Goal: Navigation & Orientation: Find specific page/section

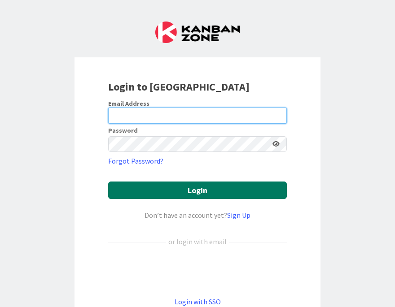
type input "[EMAIL_ADDRESS][DOMAIN_NAME]"
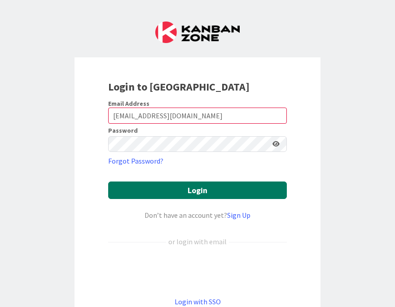
click at [221, 188] on button "Login" at bounding box center [197, 191] width 179 height 18
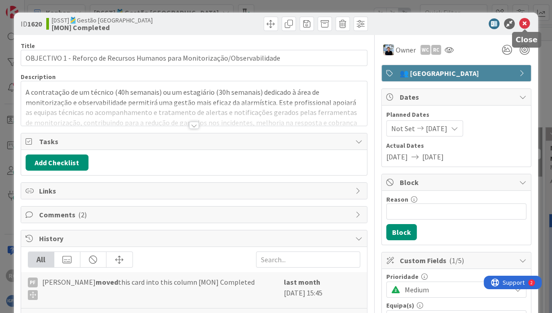
click at [394, 21] on icon at bounding box center [524, 23] width 11 height 11
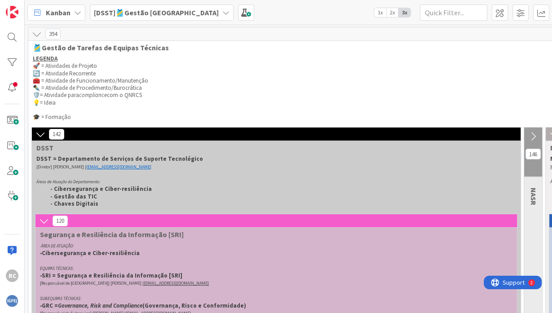
click at [40, 134] on icon at bounding box center [40, 134] width 10 height 10
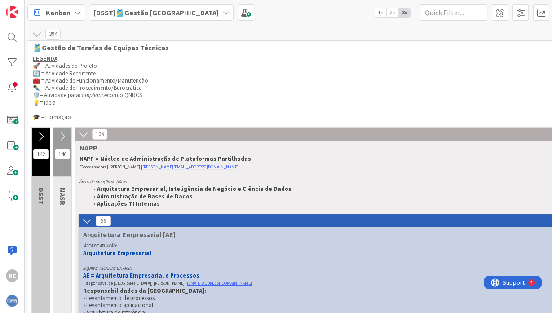
click at [84, 130] on icon at bounding box center [84, 134] width 10 height 10
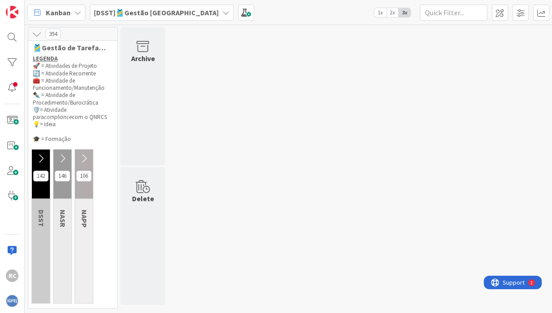
click at [42, 153] on icon at bounding box center [41, 158] width 10 height 10
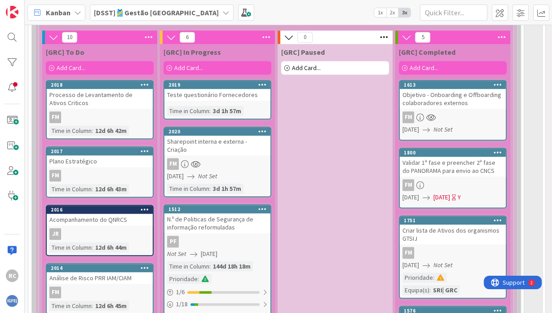
scroll to position [431, 0]
click at [199, 215] on div "N.º de Politicas de Segurança de informação reformuladas" at bounding box center [217, 223] width 106 height 20
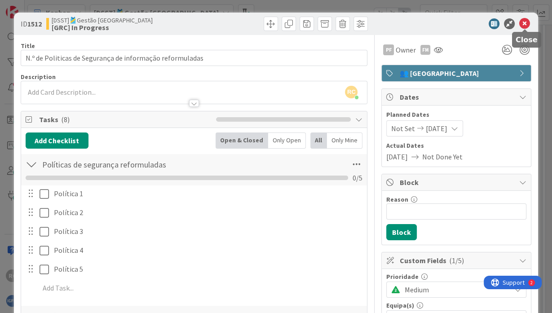
click at [394, 23] on icon at bounding box center [524, 23] width 11 height 11
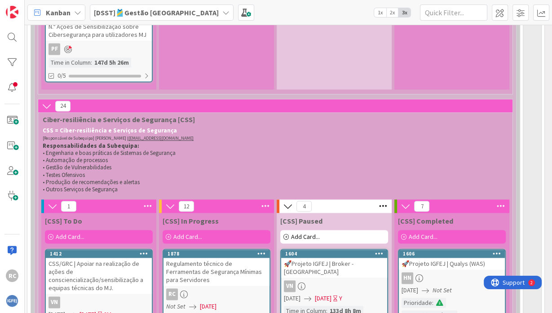
scroll to position [1052, 1]
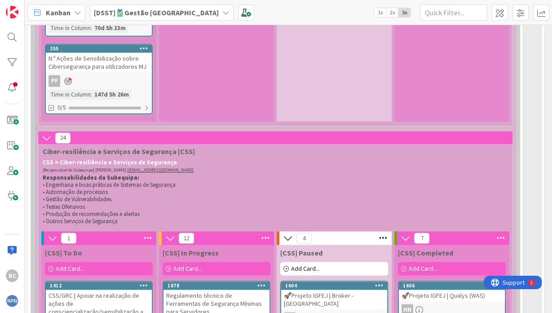
click at [79, 19] on div "Kanban" at bounding box center [56, 12] width 58 height 16
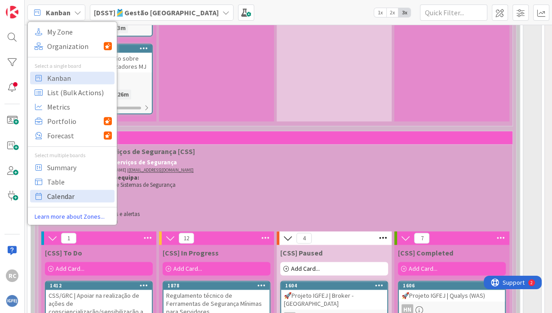
click at [62, 195] on span "Calendar" at bounding box center [79, 195] width 65 height 13
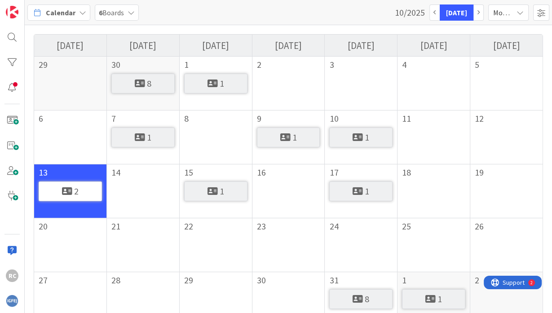
click at [81, 10] on icon at bounding box center [82, 12] width 7 height 7
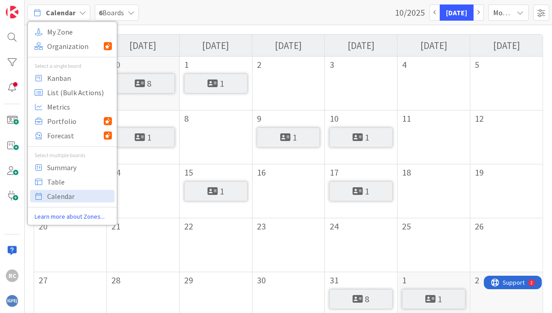
click at [109, 17] on span "6 Boards" at bounding box center [111, 12] width 25 height 11
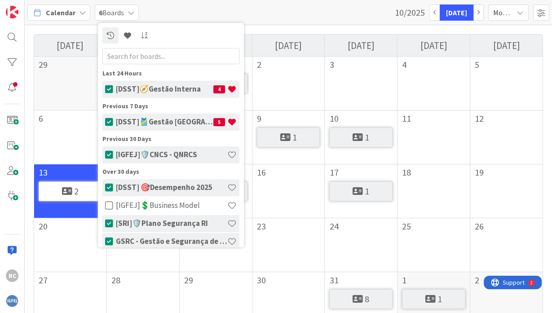
click at [134, 89] on h4 "[DSST]🧭Gestão Interna" at bounding box center [164, 88] width 97 height 9
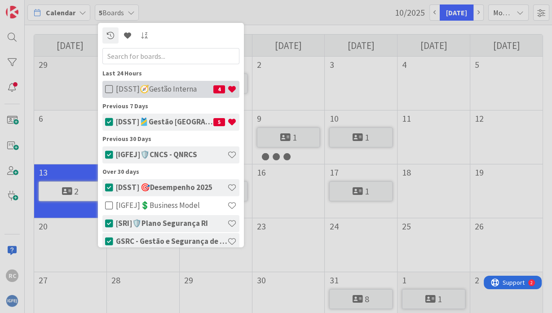
click at [109, 88] on icon at bounding box center [109, 88] width 8 height 9
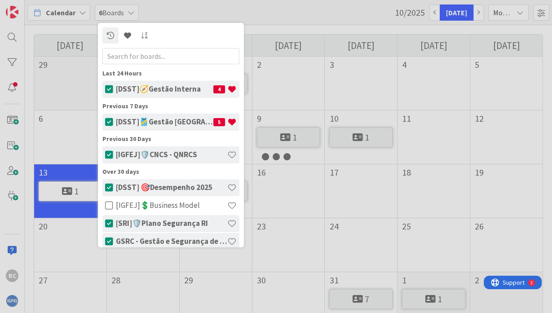
click at [87, 28] on div at bounding box center [276, 156] width 552 height 313
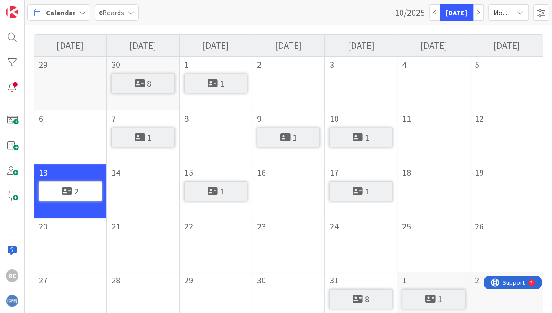
click at [79, 15] on icon at bounding box center [82, 12] width 7 height 7
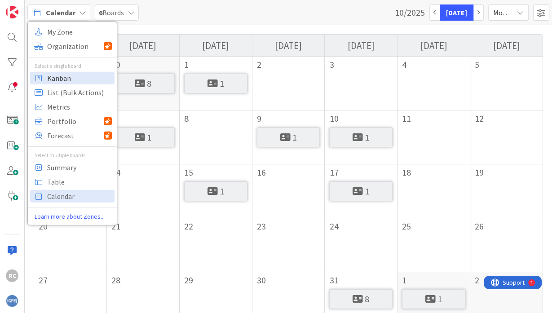
click at [68, 72] on span "Kanban" at bounding box center [79, 77] width 65 height 13
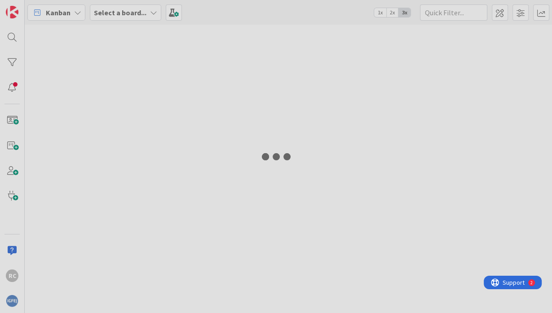
type input "net"
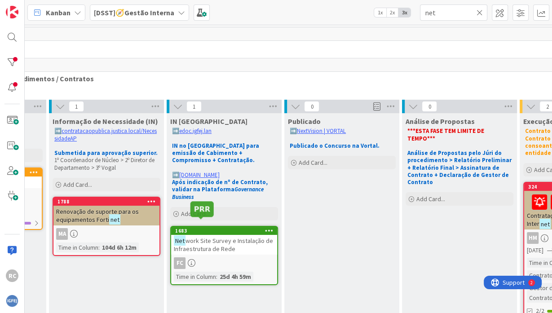
scroll to position [0, 244]
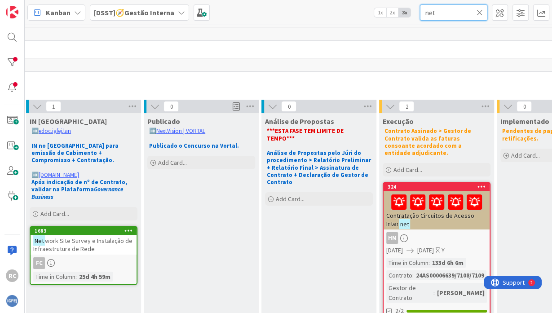
click at [394, 15] on input "net" at bounding box center [453, 12] width 67 height 16
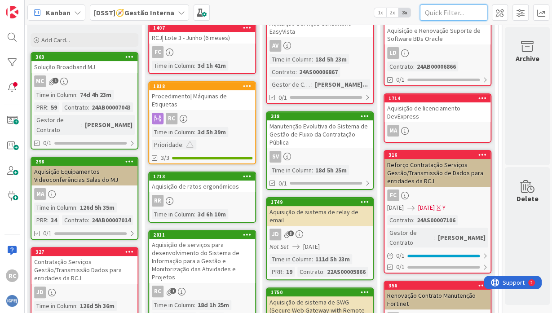
scroll to position [160, 478]
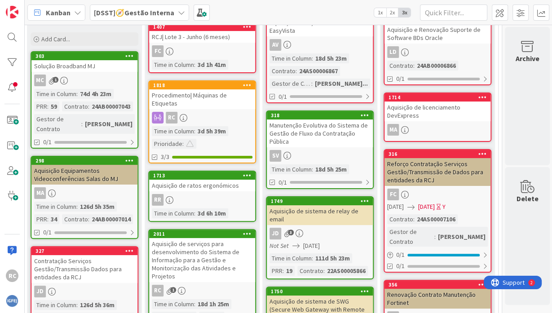
click at [196, 246] on div "Aquisição de serviços para desenvolvimento do Sistema de Informação para a Gest…" at bounding box center [202, 260] width 106 height 44
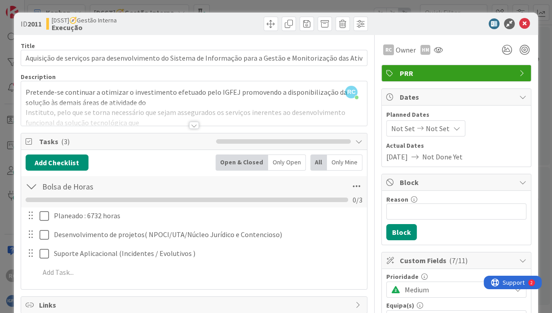
click at [34, 188] on div at bounding box center [32, 186] width 12 height 16
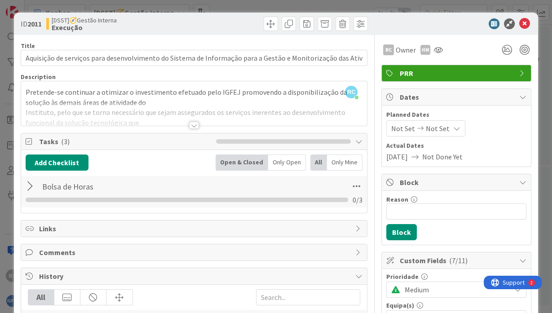
click at [34, 188] on div at bounding box center [32, 186] width 12 height 16
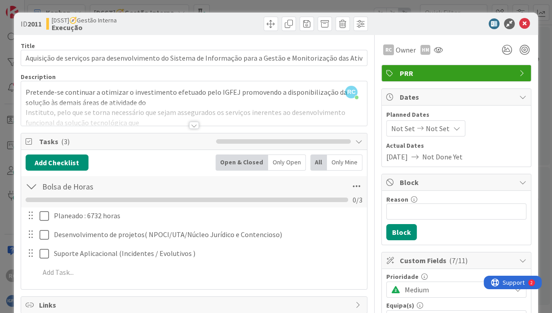
click at [193, 127] on div at bounding box center [194, 125] width 10 height 7
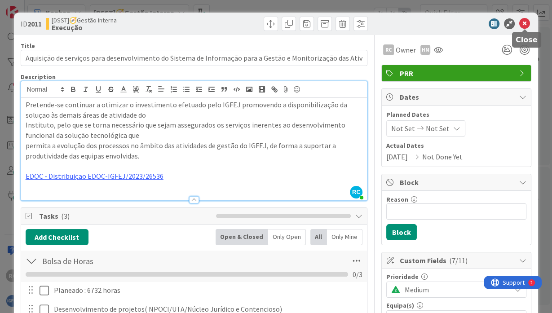
click at [394, 22] on icon at bounding box center [524, 23] width 11 height 11
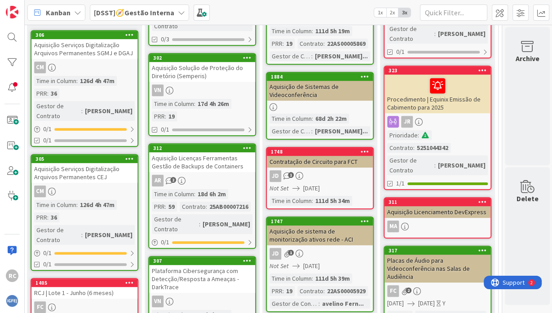
scroll to position [486, 478]
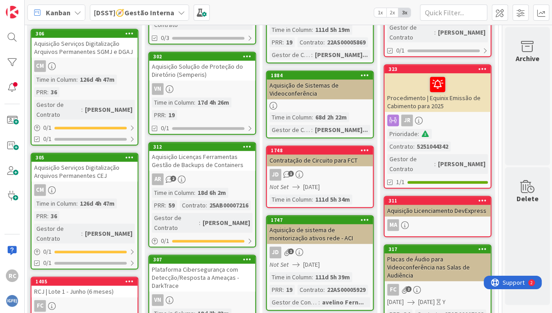
click at [316, 229] on div "Aquisição de sistema de monitorização ativos rede - ACI" at bounding box center [320, 234] width 106 height 20
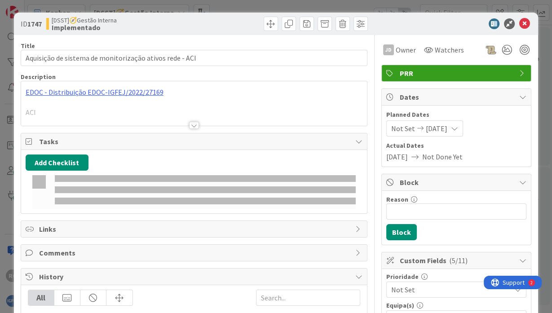
type input "Aquisição de sistema de monitorização ativos rede - ACI"
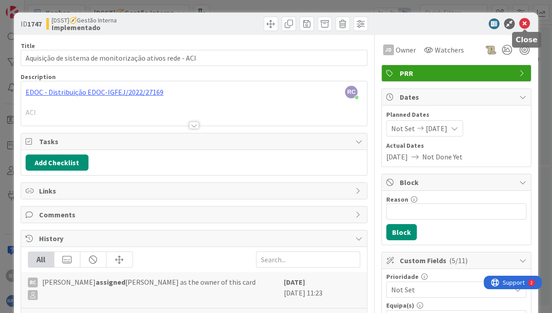
click at [394, 25] on icon at bounding box center [524, 23] width 11 height 11
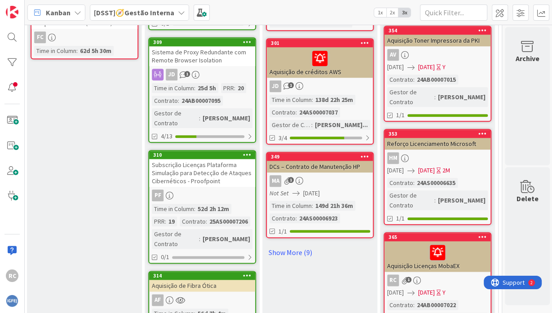
scroll to position [861, 478]
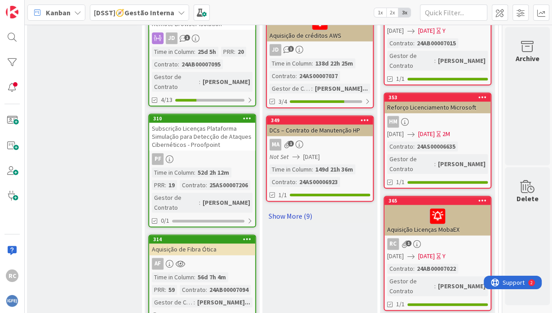
click at [293, 209] on link "Show More (9)" at bounding box center [320, 216] width 108 height 14
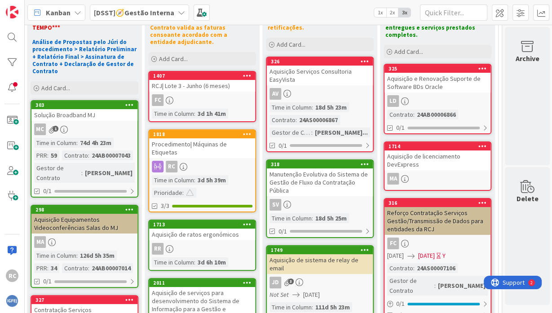
scroll to position [0, 478]
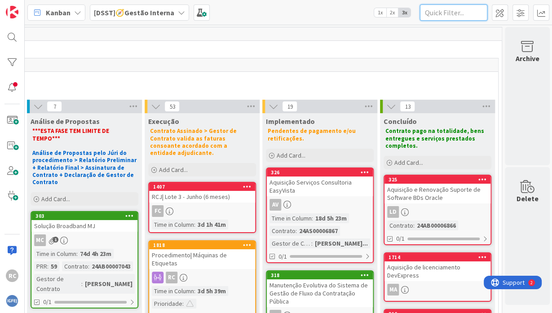
click at [394, 17] on input "text" at bounding box center [453, 12] width 67 height 16
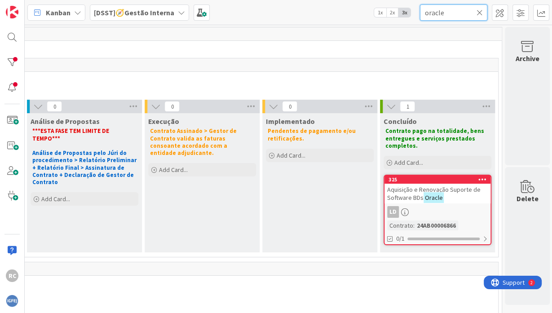
type input "oracle"
click at [394, 190] on span "Aquisição e Renovação Suporte de Software BDs" at bounding box center [433, 193] width 93 height 16
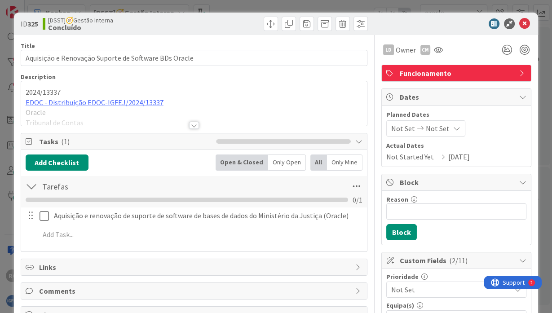
click at [192, 123] on div at bounding box center [194, 125] width 10 height 7
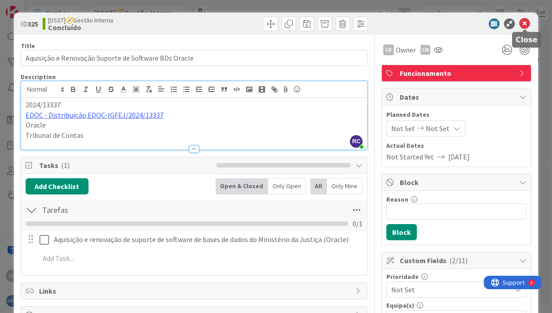
click at [394, 24] on icon at bounding box center [524, 23] width 11 height 11
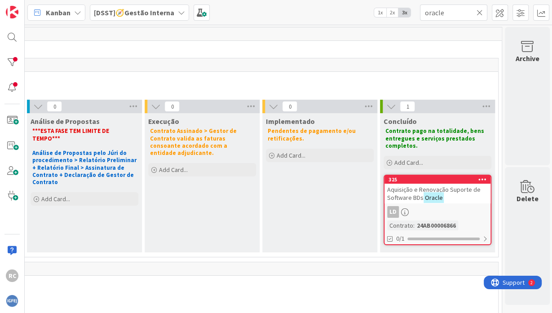
click at [129, 13] on b "[DSST]🧭Gestão Interna" at bounding box center [134, 12] width 80 height 9
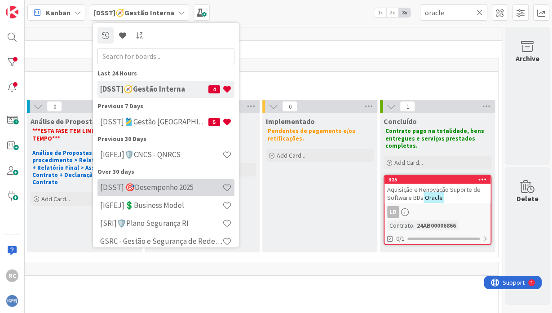
click at [151, 185] on h4 "[DSST] 🎯Desempenho 2025" at bounding box center [161, 187] width 122 height 9
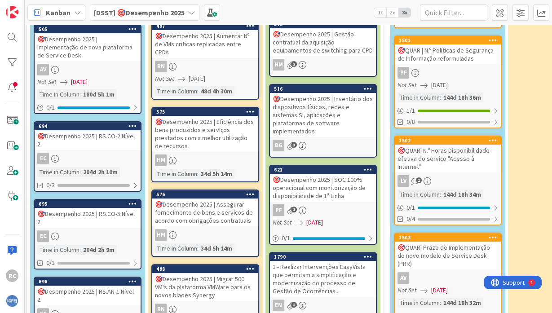
scroll to position [0, 1]
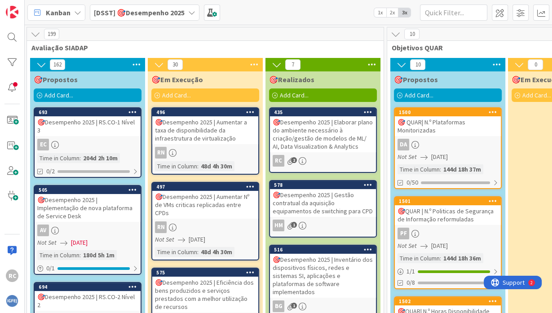
click at [150, 14] on b "[DSST] 🎯Desempenho 2025" at bounding box center [139, 12] width 91 height 9
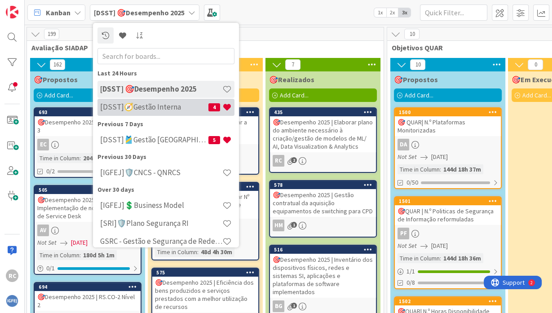
click at [186, 104] on h4 "[DSST]🧭Gestão Interna" at bounding box center [154, 106] width 108 height 9
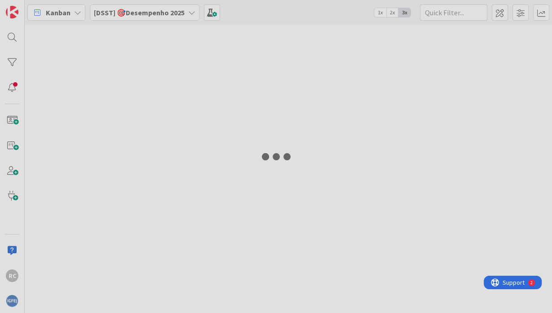
type input "oracle"
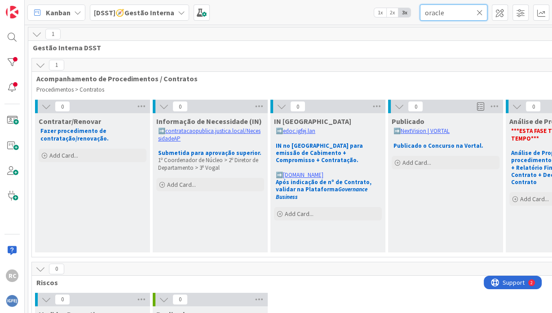
click at [394, 16] on input "oracle" at bounding box center [453, 12] width 67 height 16
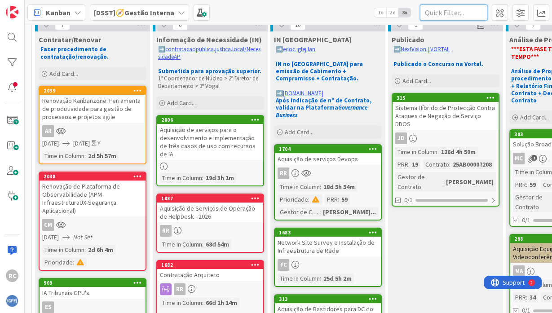
scroll to position [82, 0]
click at [194, 130] on div "Aquisição de serviços para o desenvolvimento e implementação de três casos de u…" at bounding box center [210, 142] width 106 height 36
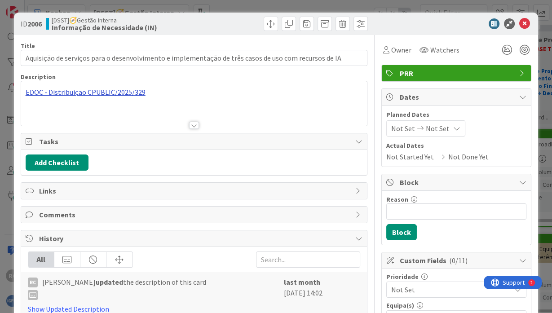
click at [86, 90] on div "EDOC - Distribuição CPUBLIC/2025/329" at bounding box center [194, 103] width 346 height 44
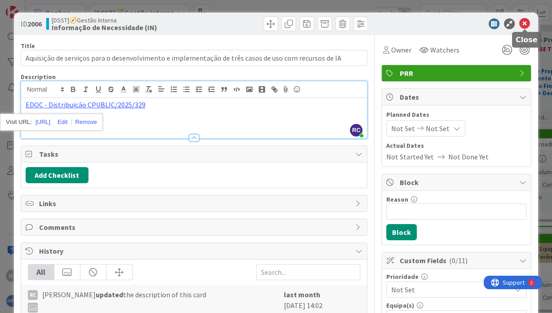
click at [394, 23] on icon at bounding box center [524, 23] width 11 height 11
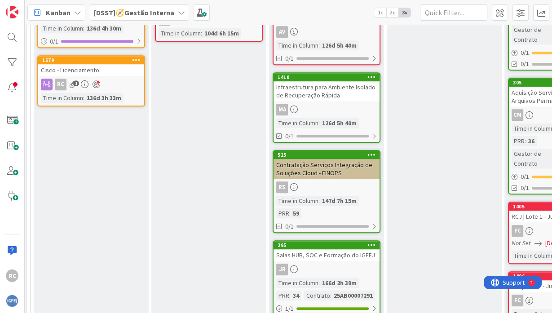
scroll to position [0, 1]
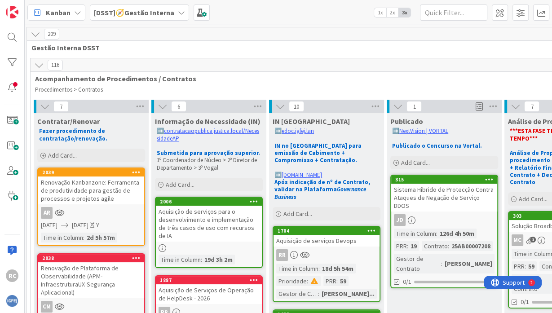
click at [125, 45] on span "Gestão Interna DSST" at bounding box center [499, 47] width 936 height 9
